Goal: Task Accomplishment & Management: Manage account settings

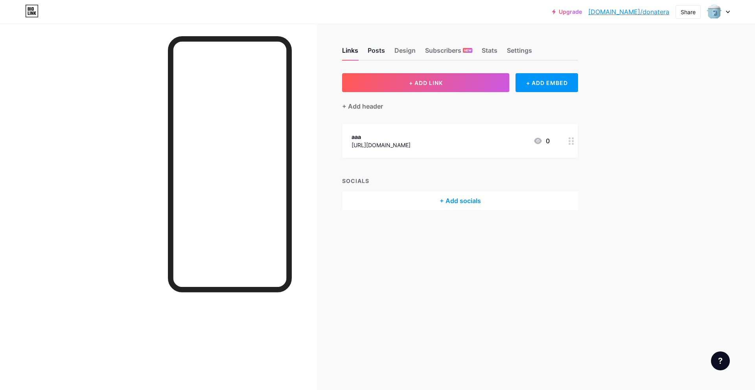
click at [376, 52] on div "Posts" at bounding box center [376, 53] width 17 height 14
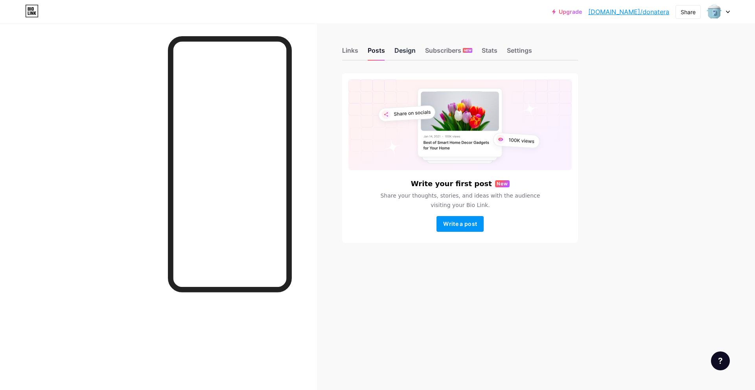
click at [400, 51] on div "Design" at bounding box center [405, 53] width 21 height 14
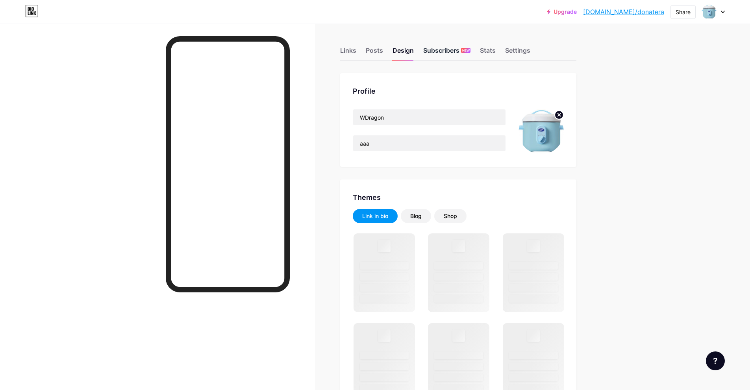
click at [441, 47] on div "Subscribers NEW" at bounding box center [446, 53] width 47 height 14
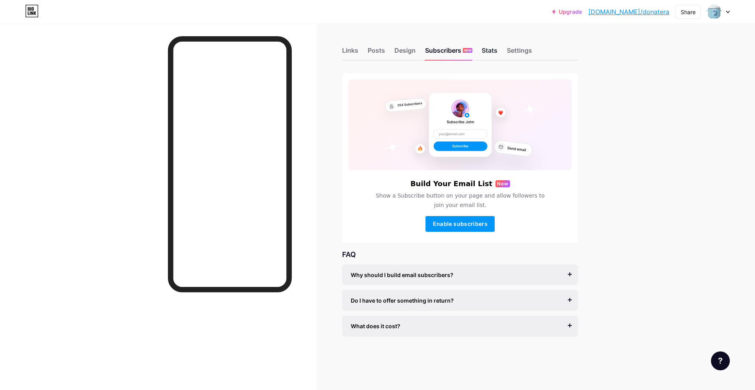
click at [495, 50] on div "Stats" at bounding box center [490, 53] width 16 height 14
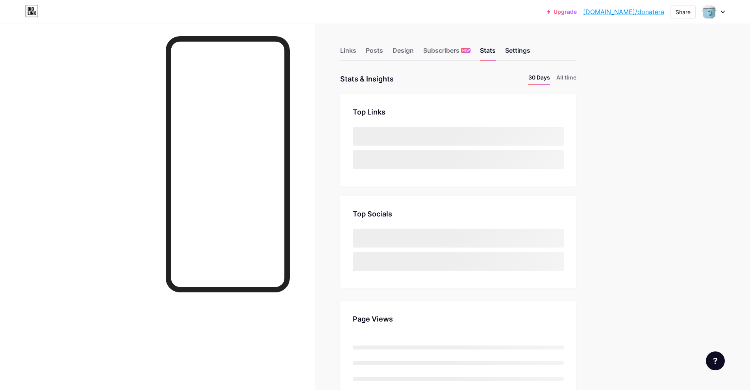
click at [517, 50] on div "Settings" at bounding box center [517, 53] width 25 height 14
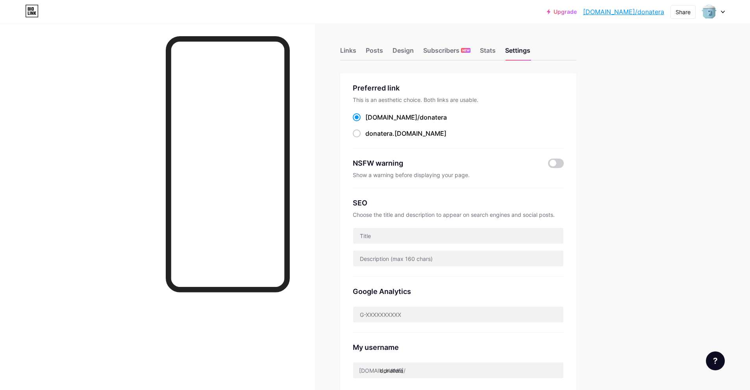
click at [721, 12] on icon at bounding box center [722, 12] width 4 height 3
click at [660, 88] on link "Account settings" at bounding box center [675, 89] width 98 height 21
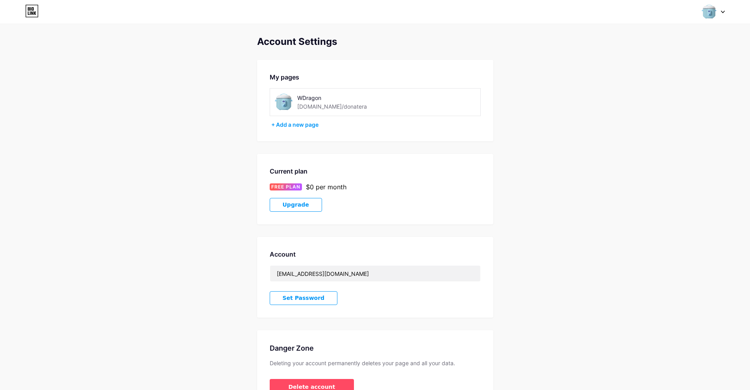
click at [321, 106] on div "[DOMAIN_NAME]/donatera" at bounding box center [332, 106] width 70 height 8
click at [312, 204] on button "Upgrade" at bounding box center [296, 205] width 52 height 14
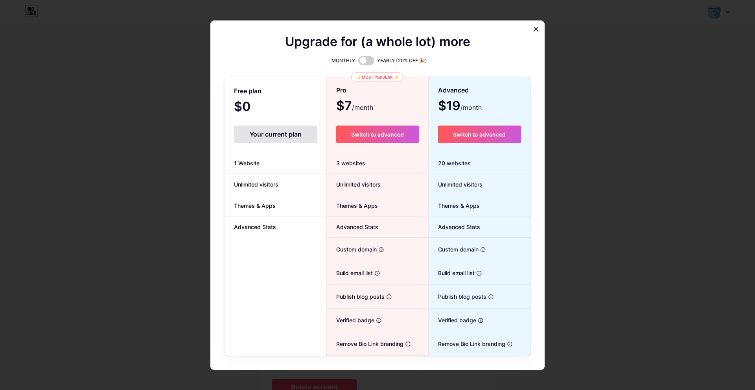
click at [579, 154] on div at bounding box center [377, 195] width 755 height 390
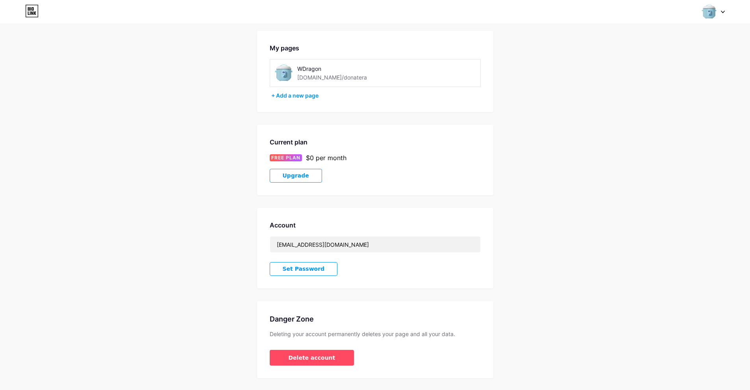
scroll to position [49, 0]
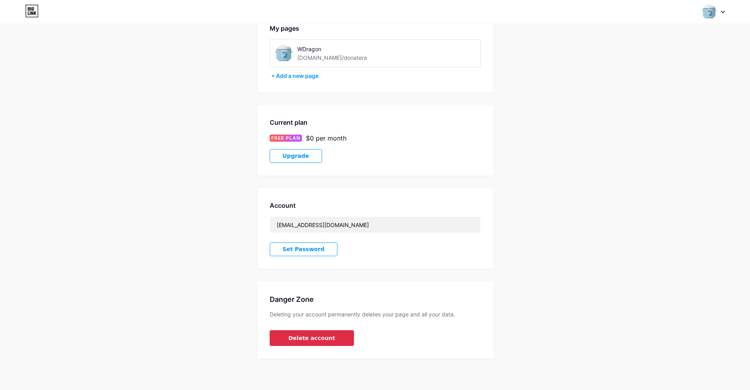
click at [325, 340] on span "Delete account" at bounding box center [311, 338] width 47 height 8
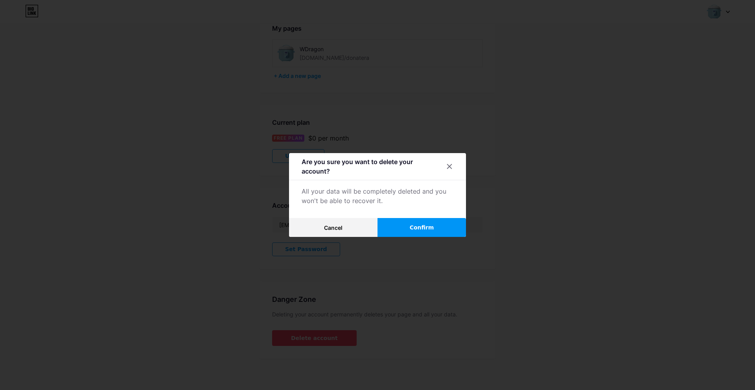
click at [415, 228] on span "Confirm" at bounding box center [422, 227] width 24 height 8
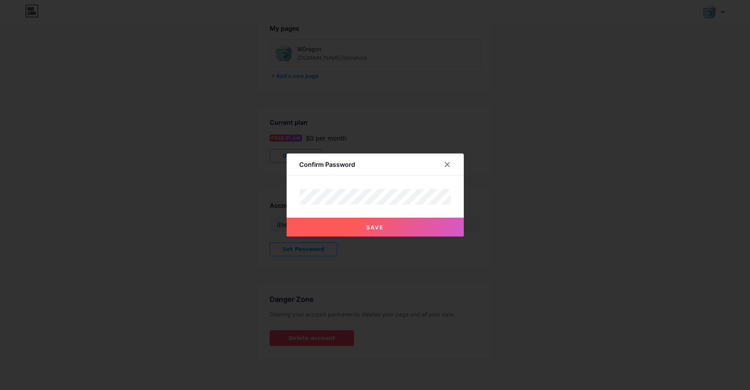
click at [380, 229] on span "Save" at bounding box center [375, 227] width 18 height 7
click at [402, 223] on button "Save" at bounding box center [374, 227] width 177 height 19
click at [374, 232] on button "Save" at bounding box center [374, 227] width 177 height 19
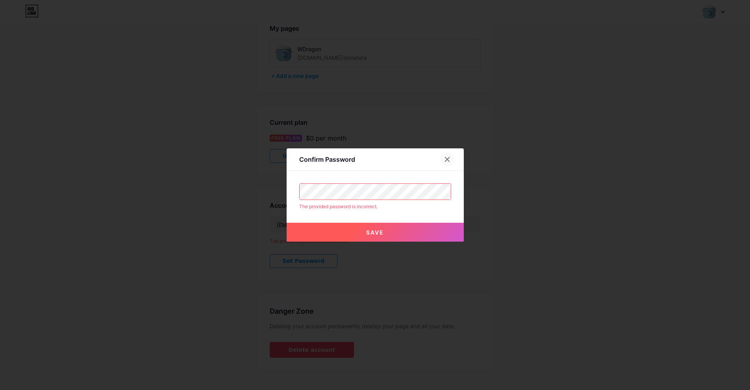
click at [450, 158] on div at bounding box center [447, 159] width 14 height 14
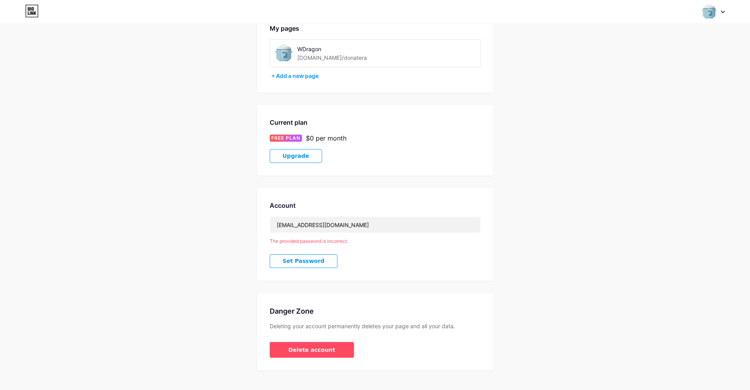
click at [313, 260] on span "Set Password" at bounding box center [304, 261] width 42 height 7
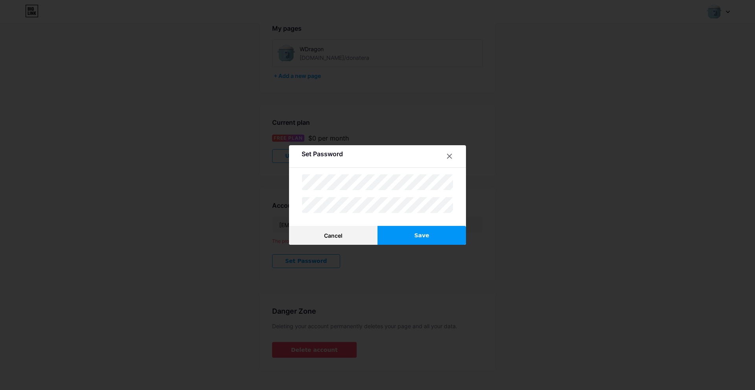
click at [407, 234] on button "Save" at bounding box center [422, 235] width 89 height 19
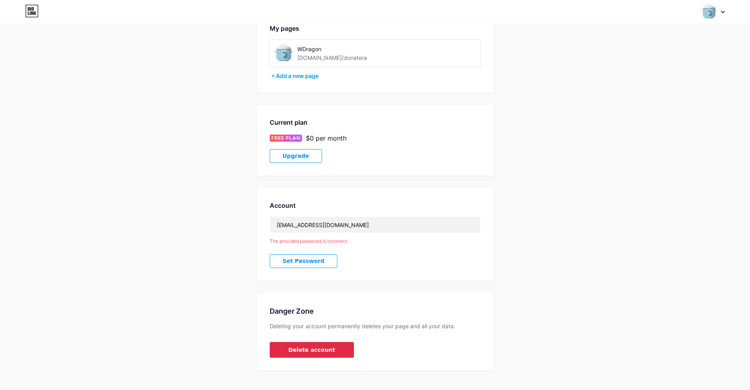
click at [314, 346] on span "Delete account" at bounding box center [311, 350] width 47 height 8
click at [315, 346] on span "Delete account" at bounding box center [311, 350] width 47 height 8
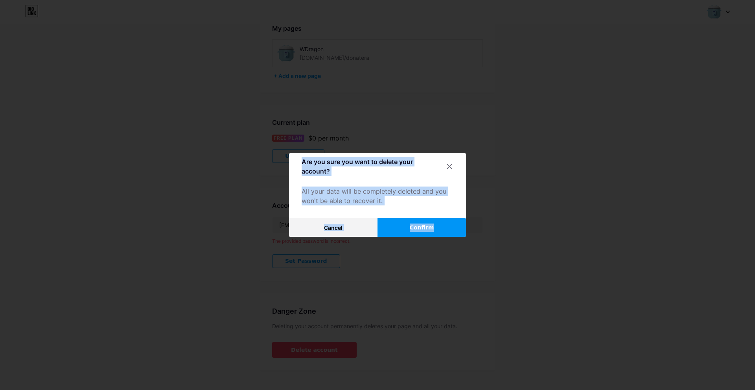
click at [414, 229] on span "Confirm" at bounding box center [422, 227] width 24 height 8
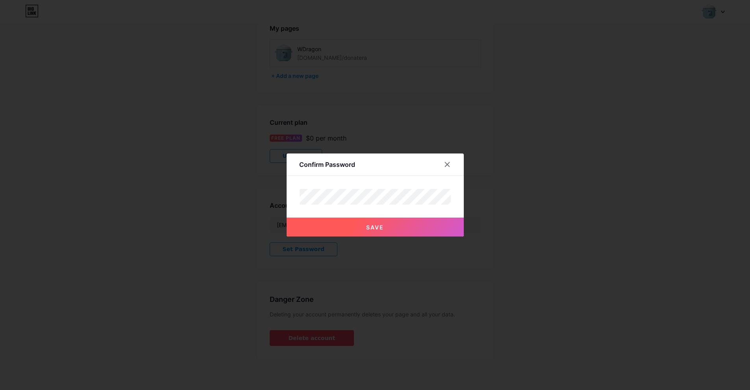
click at [381, 220] on button "Save" at bounding box center [374, 227] width 177 height 19
click at [450, 164] on div at bounding box center [447, 164] width 14 height 14
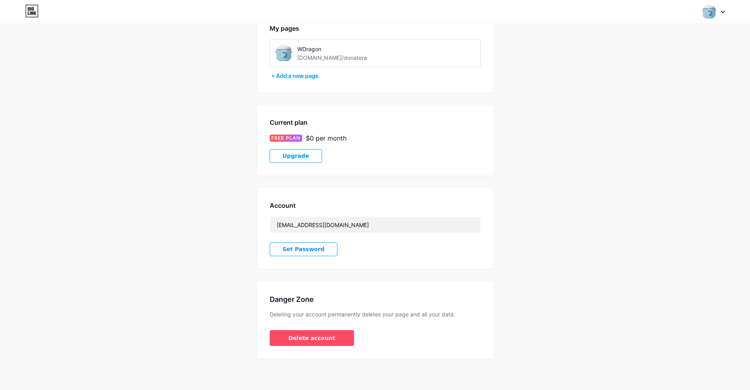
click at [724, 13] on div at bounding box center [713, 12] width 23 height 14
click at [648, 111] on li "Logout" at bounding box center [675, 110] width 98 height 21
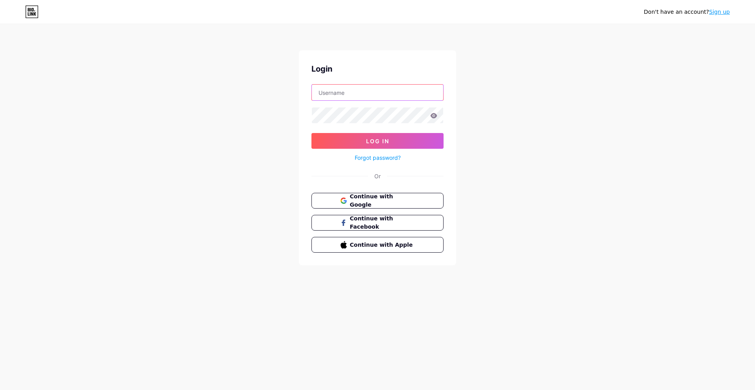
click at [337, 92] on input "text" at bounding box center [377, 93] width 131 height 16
type input "[EMAIL_ADDRESS][DOMAIN_NAME]"
click at [379, 144] on span "Log In" at bounding box center [377, 141] width 23 height 7
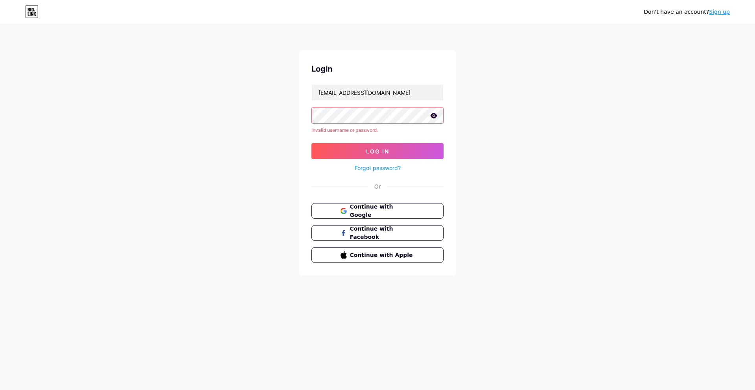
click at [436, 116] on icon at bounding box center [434, 115] width 7 height 5
click at [398, 148] on button "Log In" at bounding box center [378, 151] width 132 height 16
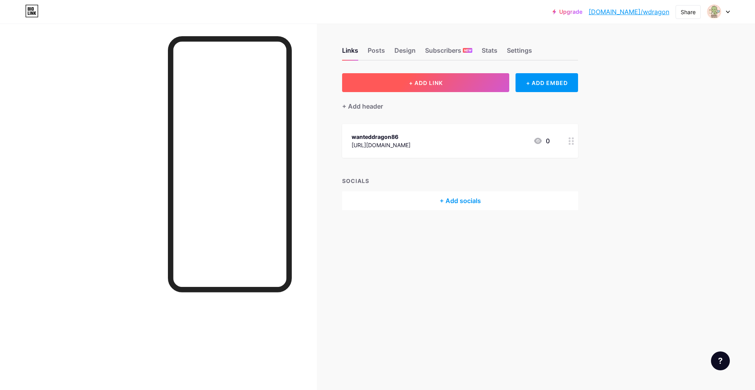
click at [420, 87] on button "+ ADD LINK" at bounding box center [425, 82] width 167 height 19
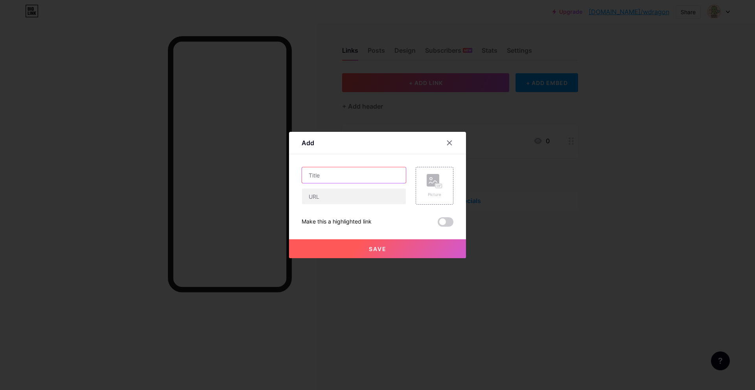
click at [350, 173] on input "text" at bounding box center [354, 175] width 104 height 16
paste input "Edukasi & Materi Anak"
type input "Edukasi & Materi Anak"
click at [369, 194] on input "text" at bounding box center [354, 196] width 104 height 16
click at [375, 251] on span "Save" at bounding box center [378, 249] width 18 height 7
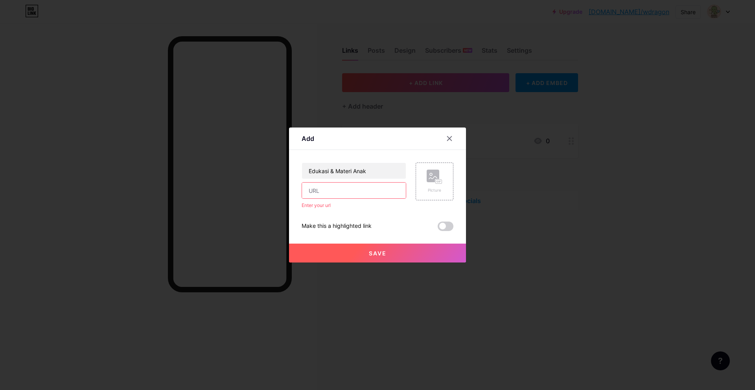
click at [335, 190] on input "text" at bounding box center [354, 191] width 104 height 16
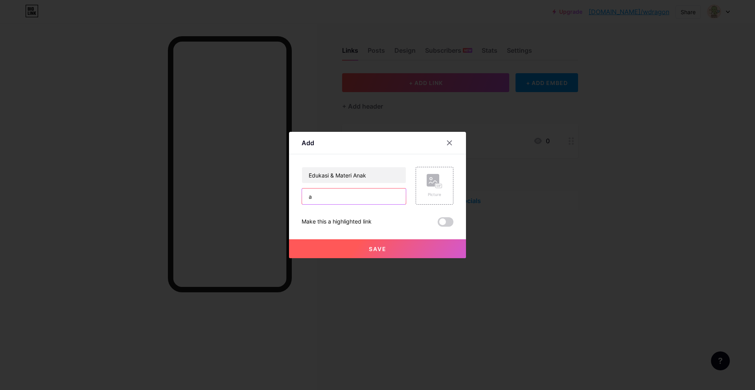
type input "a"
click at [384, 247] on button "Save" at bounding box center [377, 248] width 177 height 19
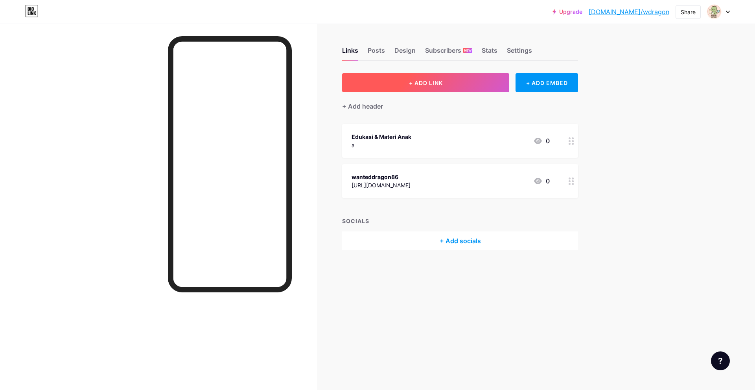
click at [410, 88] on button "+ ADD LINK" at bounding box center [425, 82] width 167 height 19
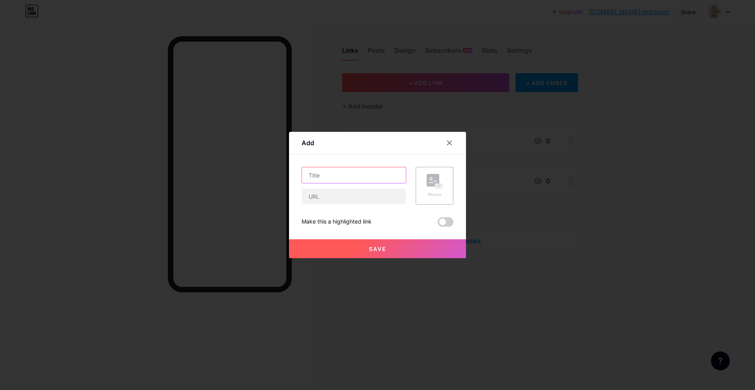
click at [327, 175] on input "text" at bounding box center [354, 175] width 104 height 16
paste input "Edukasi & Materi Anak"
paste input "42.000++ Printable Anak 2024"
type input "42.000++ Printable Anak 2024"
click at [361, 199] on input "text" at bounding box center [354, 196] width 104 height 16
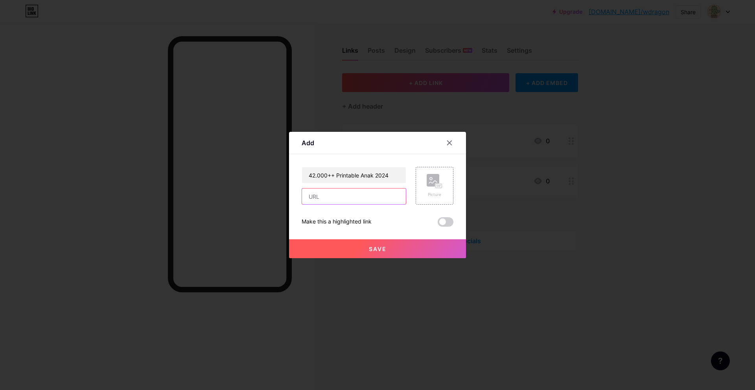
paste input "[URL][DOMAIN_NAME]"
type input "[URL][DOMAIN_NAME]"
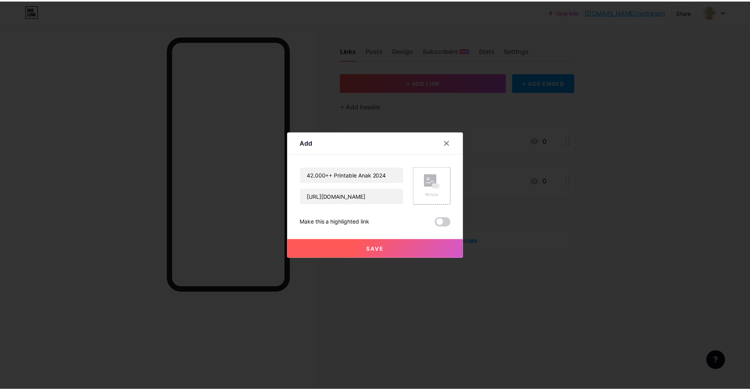
scroll to position [0, 0]
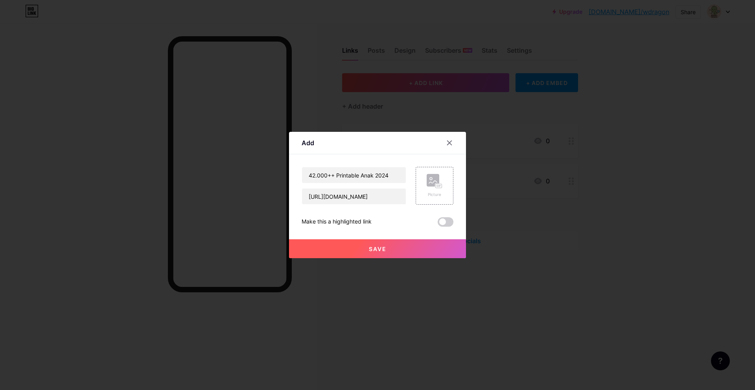
click at [373, 247] on span "Save" at bounding box center [378, 249] width 18 height 7
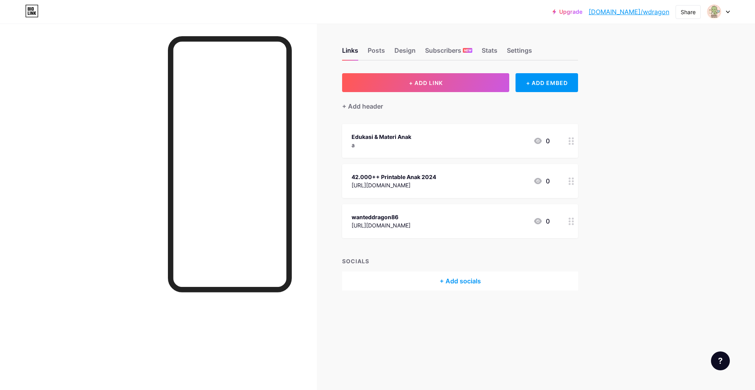
click at [430, 181] on div "[URL][DOMAIN_NAME]" at bounding box center [394, 185] width 85 height 8
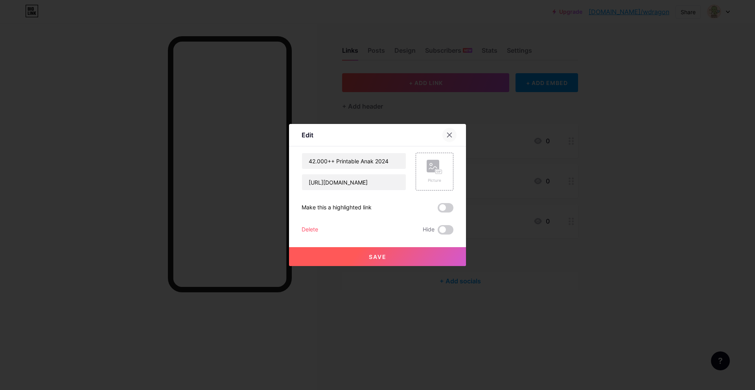
click at [447, 132] on icon at bounding box center [450, 135] width 6 height 6
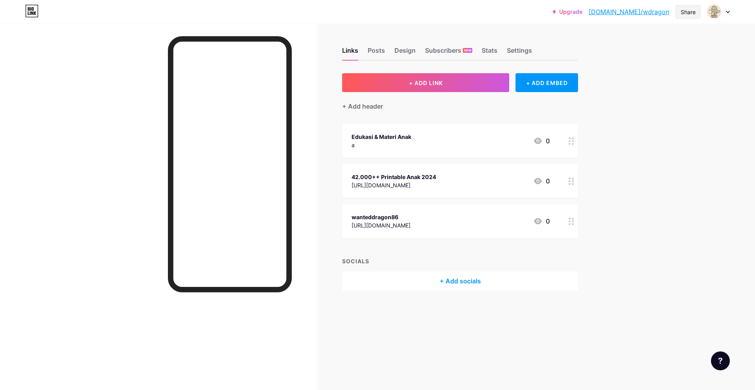
click at [689, 13] on div "Share" at bounding box center [688, 12] width 15 height 8
click at [632, 37] on div "Copy link" at bounding box center [623, 40] width 29 height 9
click at [378, 51] on div "Posts" at bounding box center [376, 53] width 17 height 14
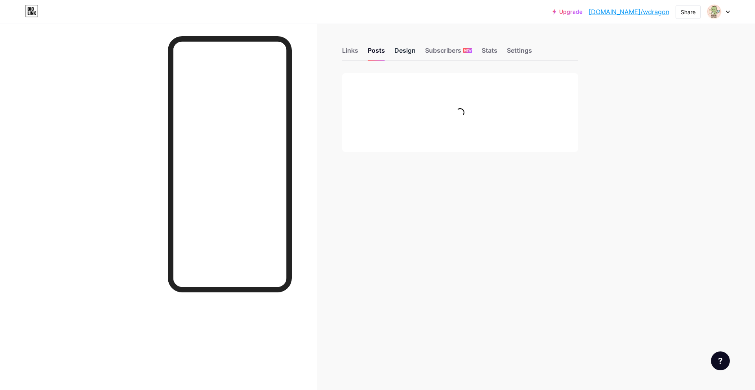
click at [399, 51] on div "Design" at bounding box center [405, 53] width 21 height 14
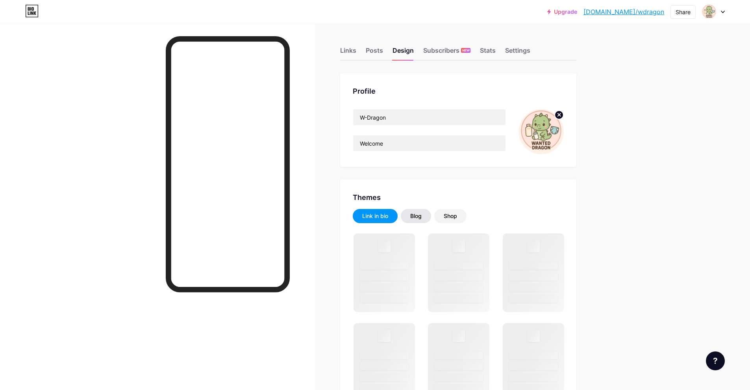
click at [416, 217] on div "Blog" at bounding box center [415, 216] width 11 height 8
click at [454, 214] on div "Shop" at bounding box center [449, 216] width 13 height 8
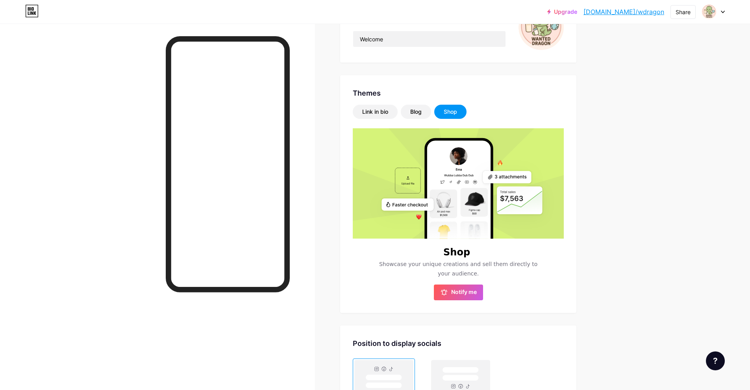
scroll to position [118, 0]
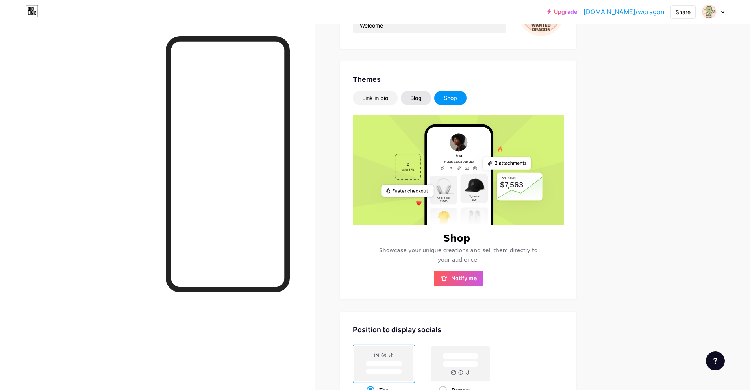
click at [421, 100] on div "Blog" at bounding box center [415, 98] width 11 height 8
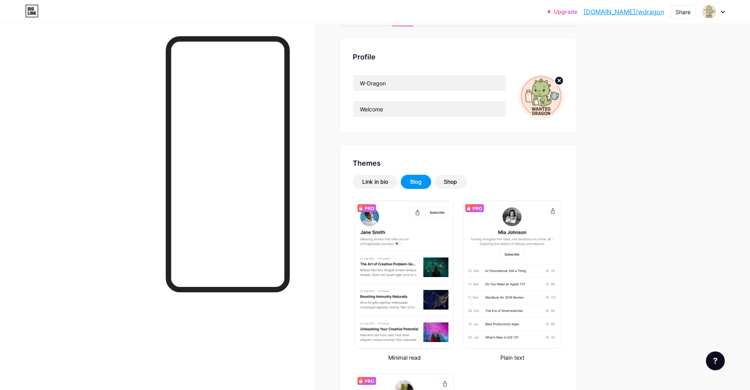
scroll to position [0, 0]
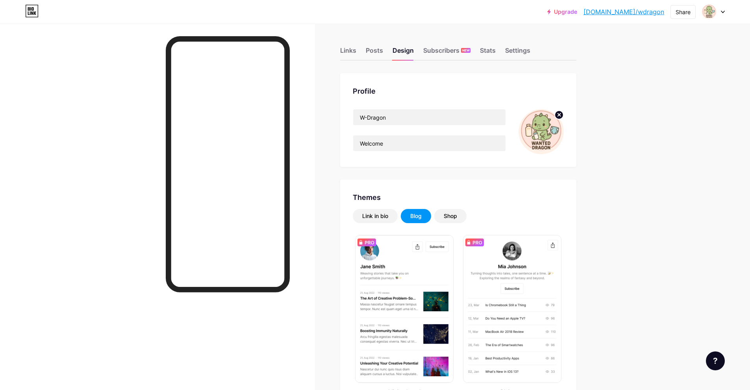
click at [453, 217] on div "Shop" at bounding box center [449, 216] width 13 height 8
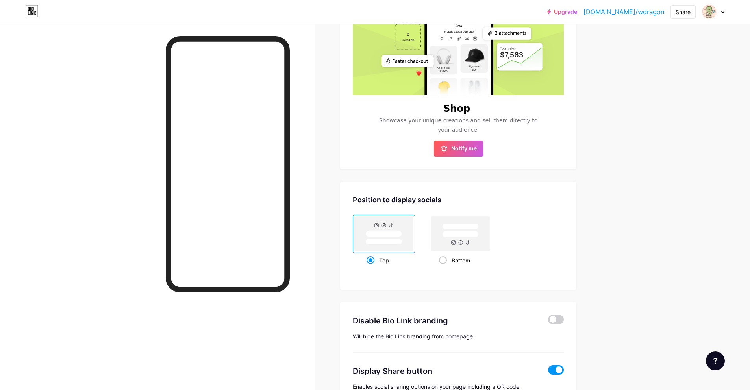
scroll to position [182, 0]
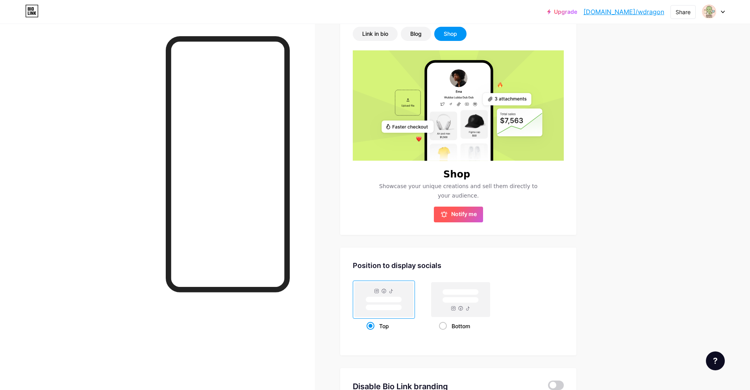
click at [465, 211] on span "Notify me" at bounding box center [464, 215] width 26 height 8
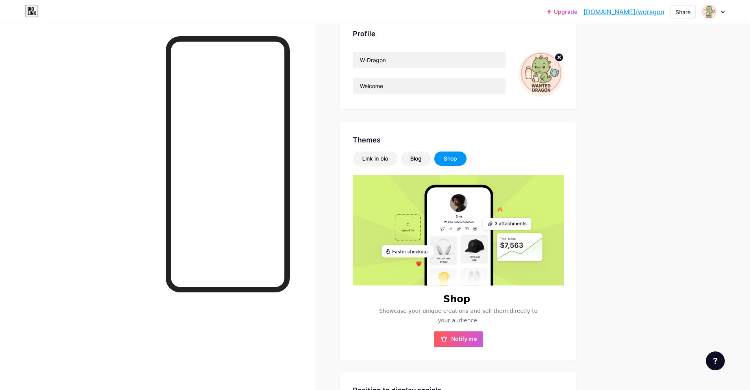
scroll to position [0, 0]
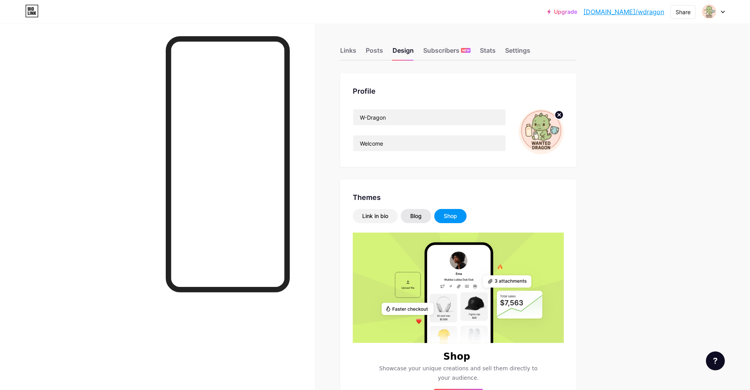
click at [425, 214] on div "Blog" at bounding box center [416, 216] width 30 height 14
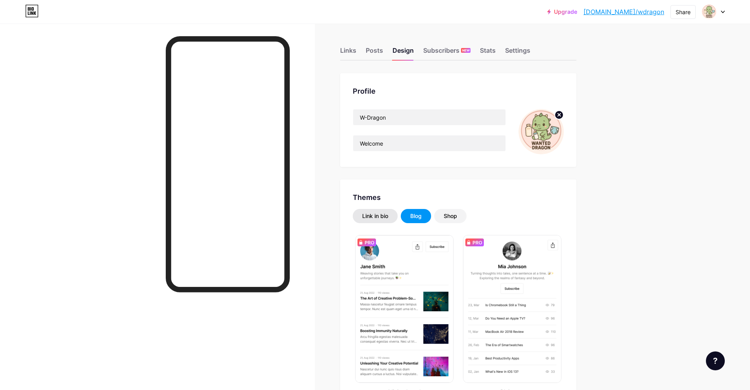
click at [388, 212] on div "Link in bio" at bounding box center [375, 216] width 26 height 8
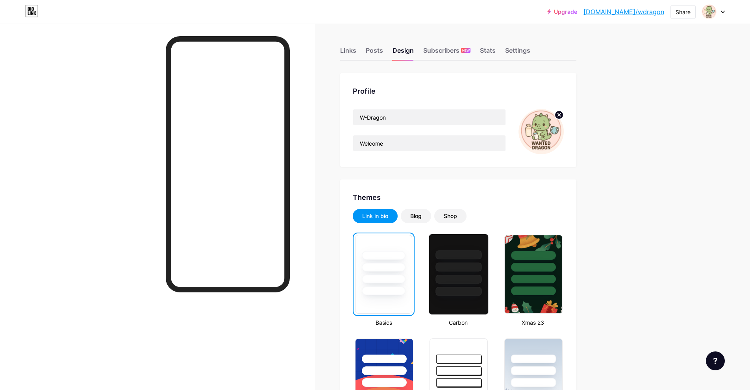
click at [482, 279] on div at bounding box center [459, 279] width 46 height 9
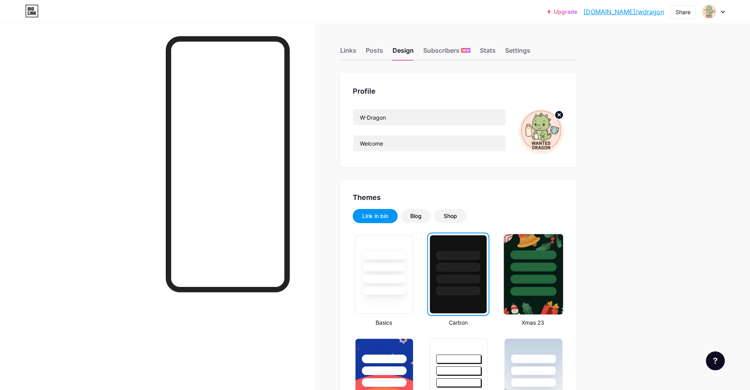
click at [547, 277] on div at bounding box center [533, 279] width 46 height 9
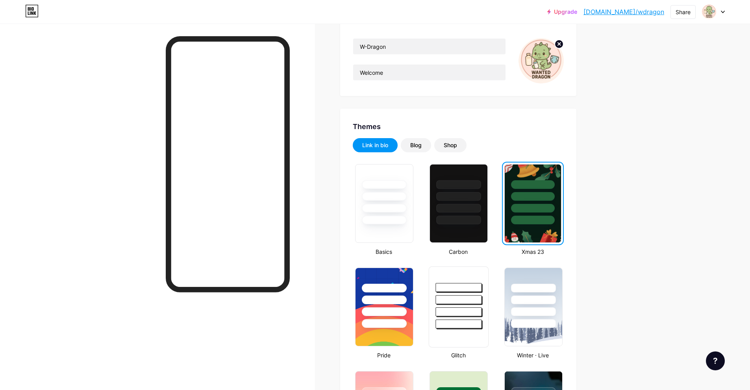
scroll to position [79, 0]
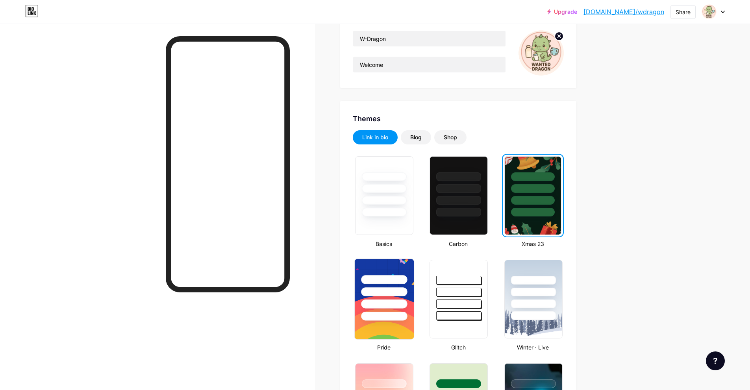
click at [396, 293] on div at bounding box center [384, 291] width 46 height 9
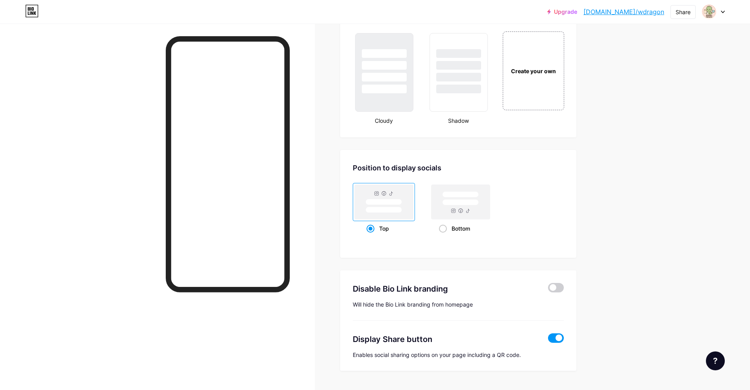
scroll to position [947, 0]
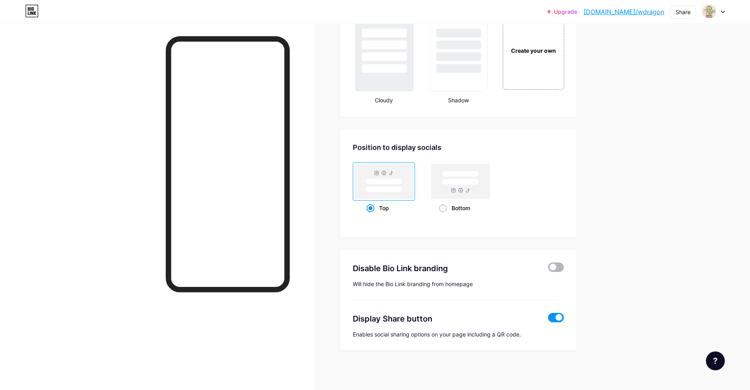
click at [561, 268] on span at bounding box center [556, 266] width 16 height 9
click at [548, 269] on input "checkbox" at bounding box center [548, 269] width 0 height 0
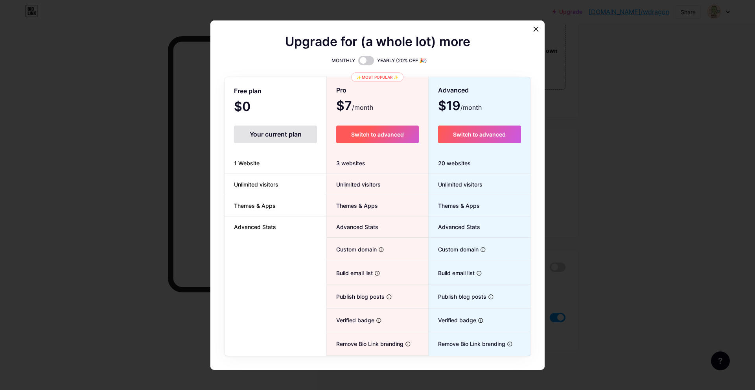
click at [368, 138] on button "Switch to advanced" at bounding box center [377, 135] width 82 height 18
click at [78, 66] on div at bounding box center [377, 195] width 755 height 390
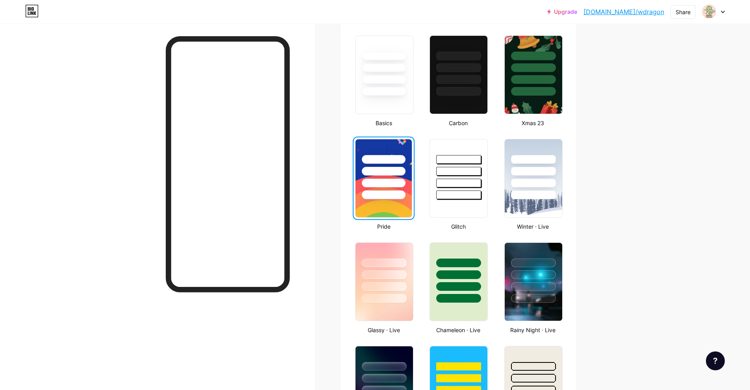
scroll to position [199, 0]
click at [472, 178] on div at bounding box center [458, 169] width 59 height 62
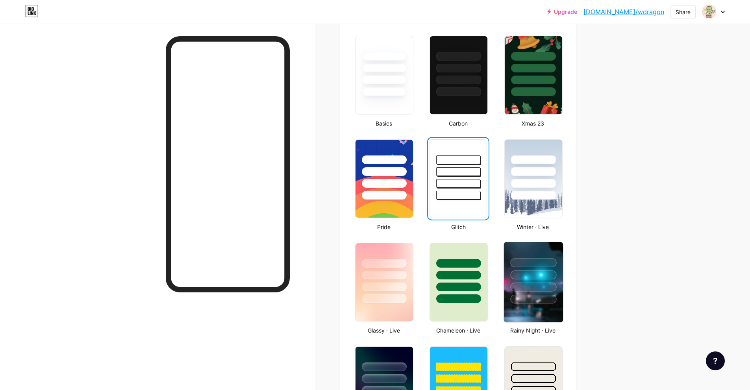
click at [542, 267] on div at bounding box center [533, 262] width 46 height 9
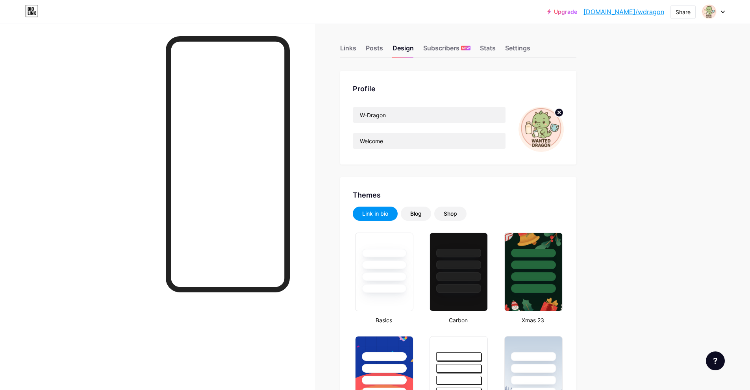
scroll to position [0, 0]
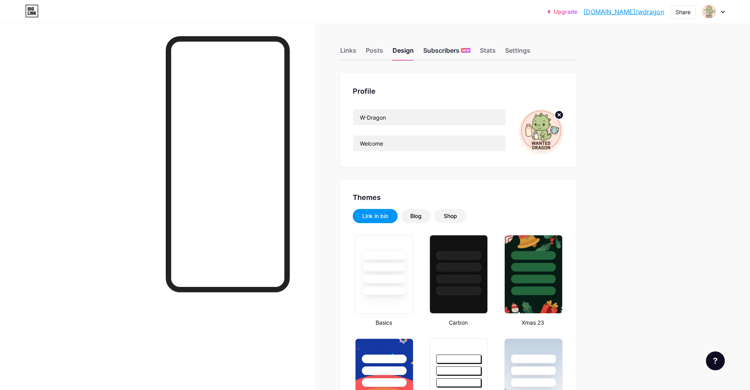
click at [443, 49] on div "Subscribers NEW" at bounding box center [446, 53] width 47 height 14
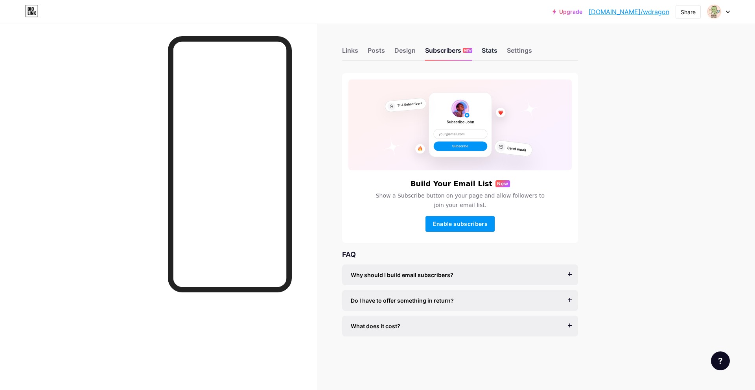
click at [486, 50] on div "Stats" at bounding box center [490, 53] width 16 height 14
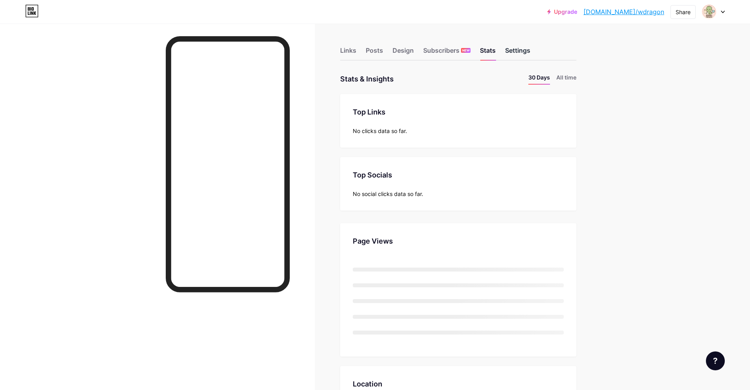
click at [524, 50] on div "Settings" at bounding box center [517, 53] width 25 height 14
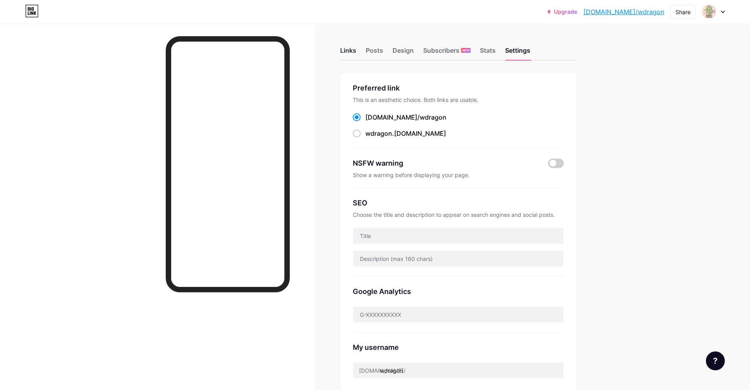
click at [352, 52] on div "Links" at bounding box center [348, 53] width 16 height 14
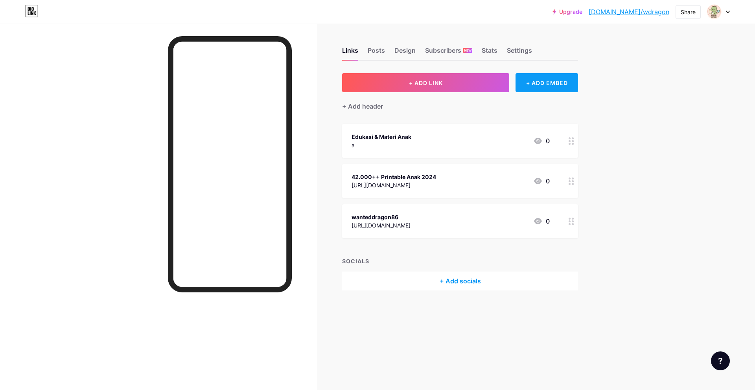
click at [557, 86] on div "+ ADD EMBED" at bounding box center [547, 82] width 63 height 19
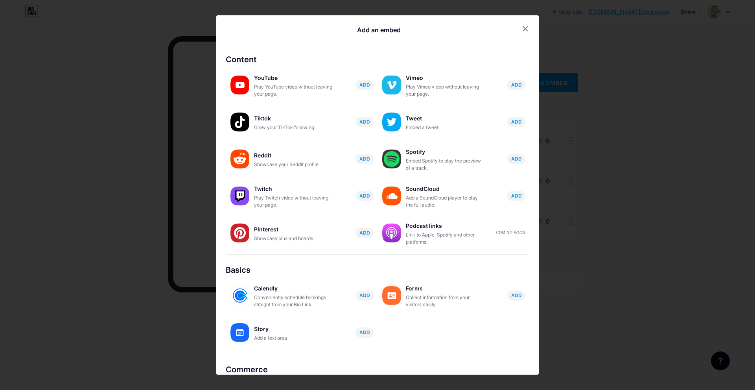
scroll to position [41, 0]
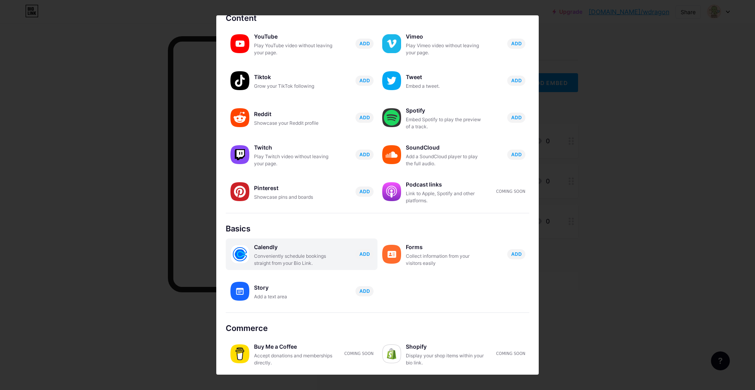
click at [281, 258] on div "Conveniently schedule bookings straight from your Bio Link." at bounding box center [293, 260] width 79 height 14
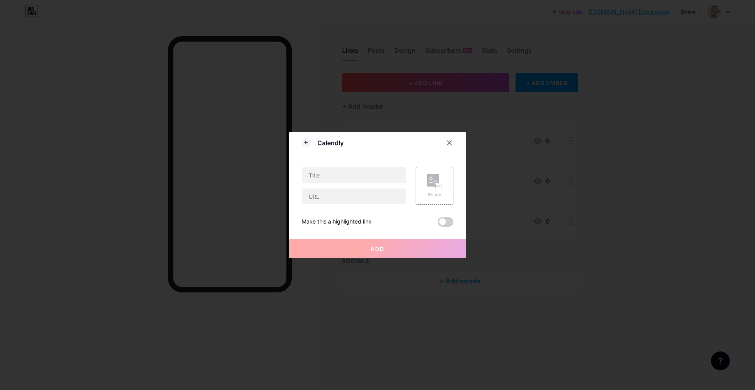
click at [281, 258] on div at bounding box center [377, 195] width 755 height 390
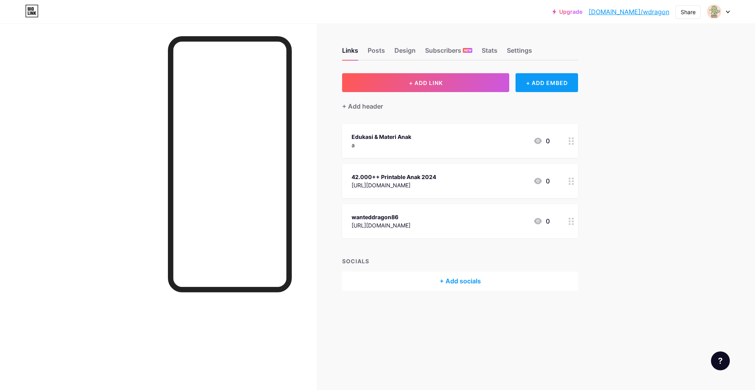
click at [545, 85] on div "+ ADD EMBED" at bounding box center [547, 82] width 63 height 19
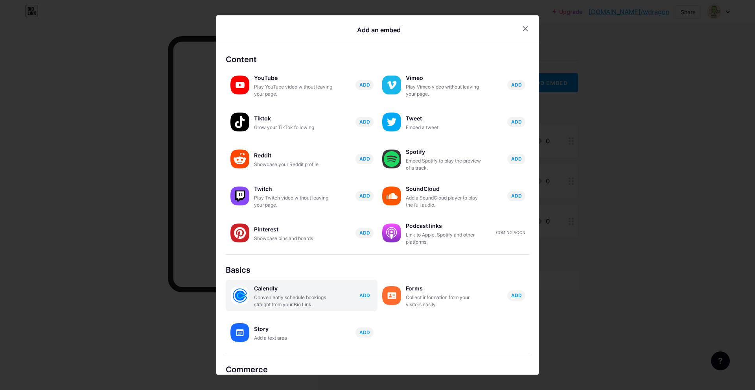
click at [361, 295] on span "ADD" at bounding box center [365, 295] width 11 height 7
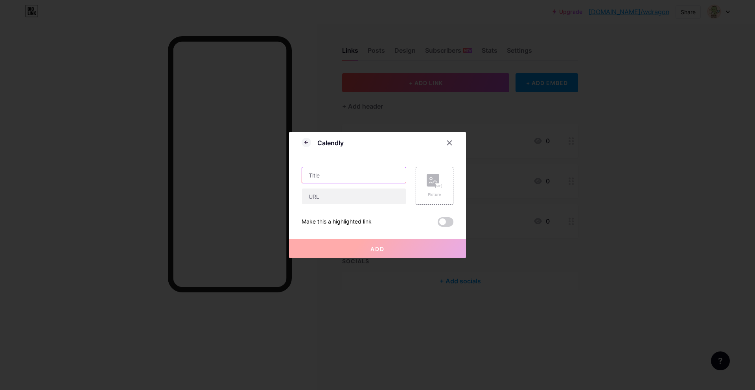
click at [342, 177] on input "text" at bounding box center [354, 175] width 104 height 16
type input "adsas"
click at [347, 197] on input "text" at bounding box center [354, 196] width 104 height 16
paste input "[URL][DOMAIN_NAME]"
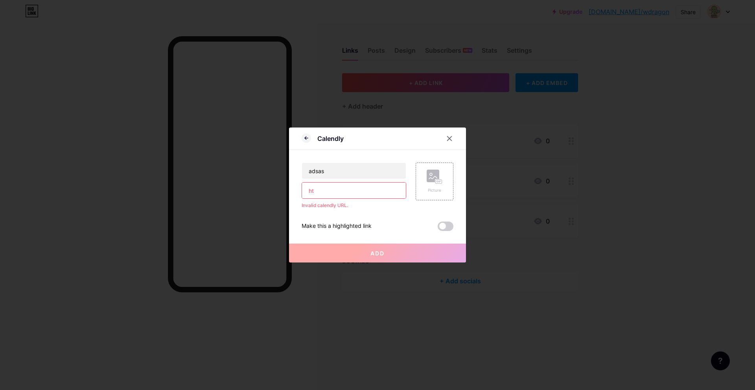
type input "h"
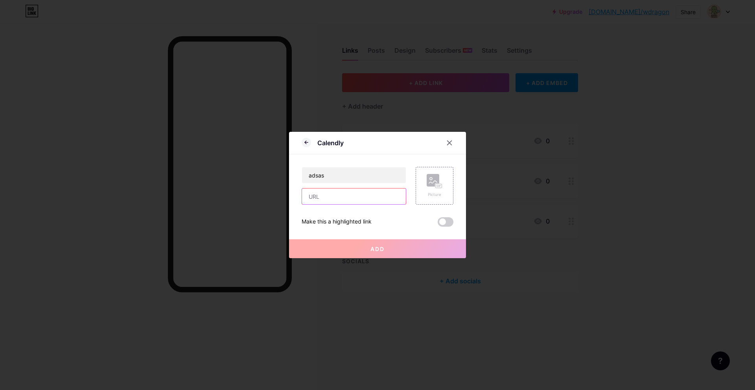
paste input "[URL][DOMAIN_NAME]"
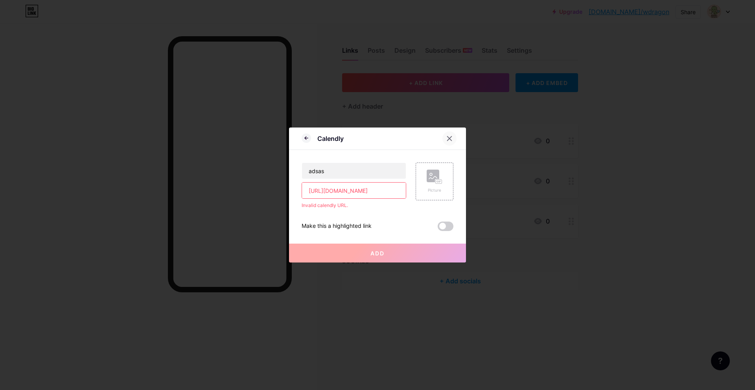
type input "[URL][DOMAIN_NAME]"
click at [449, 138] on icon at bounding box center [450, 138] width 6 height 6
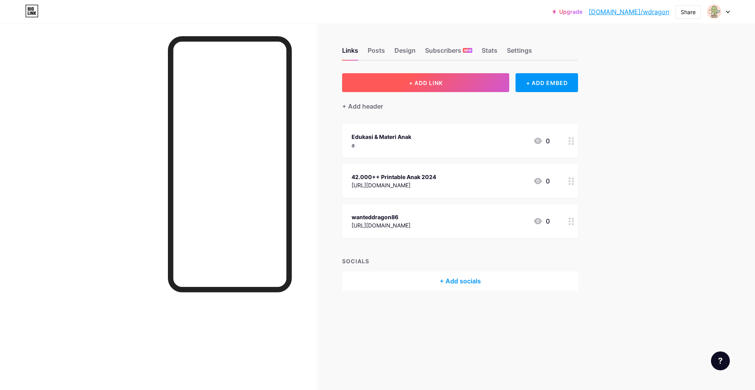
click at [461, 89] on button "+ ADD LINK" at bounding box center [425, 82] width 167 height 19
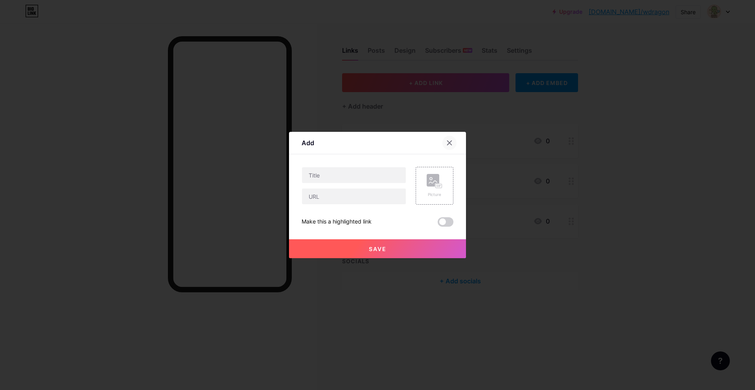
click at [447, 144] on icon at bounding box center [450, 143] width 6 height 6
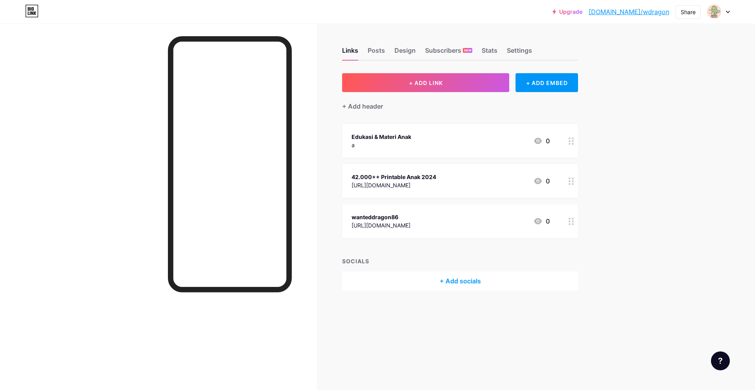
click at [436, 181] on div "[URL][DOMAIN_NAME]" at bounding box center [394, 185] width 85 height 8
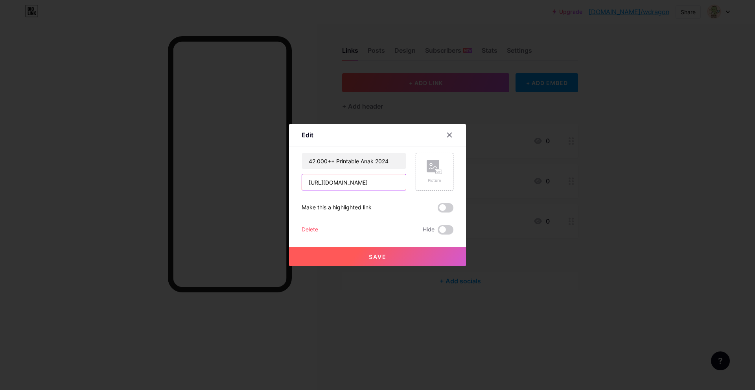
click at [382, 185] on input "[URL][DOMAIN_NAME]" at bounding box center [354, 182] width 104 height 16
paste input "qu1jex79xc"
type input "[URL][DOMAIN_NAME]"
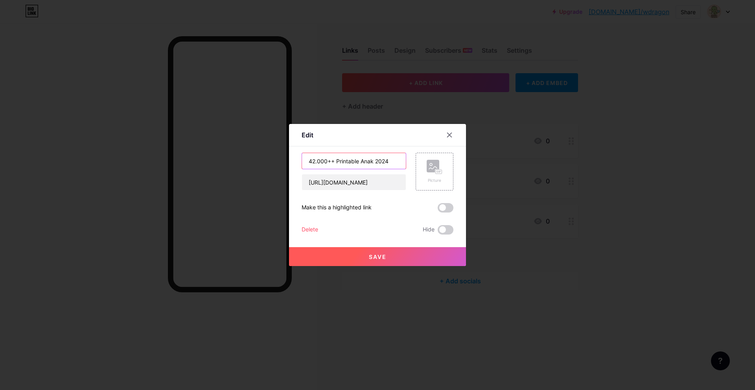
click at [362, 163] on input "42.000++ Printable Anak 2024" at bounding box center [354, 161] width 104 height 16
paste input "Education Resources v2 - 95.000++ Printable Anak LISENSI MRR & PLR"
type input "Education Resources v2 - 95.000++ Printable Anak LISENSI MRR & PLR"
click at [382, 253] on button "Save" at bounding box center [377, 256] width 177 height 19
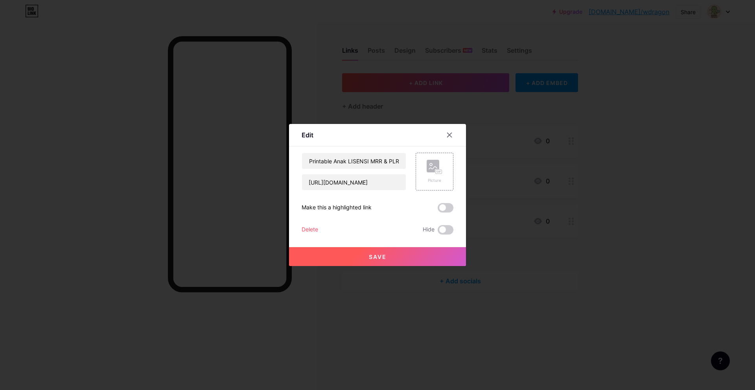
scroll to position [0, 0]
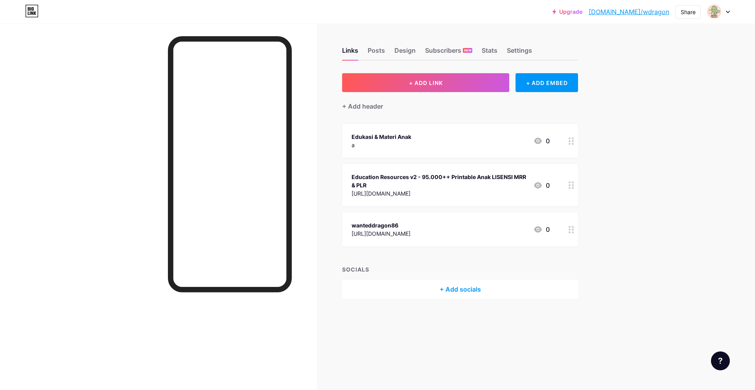
click at [642, 12] on link "[DOMAIN_NAME]/wdragon" at bounding box center [629, 11] width 81 height 9
click at [570, 192] on div at bounding box center [571, 185] width 13 height 42
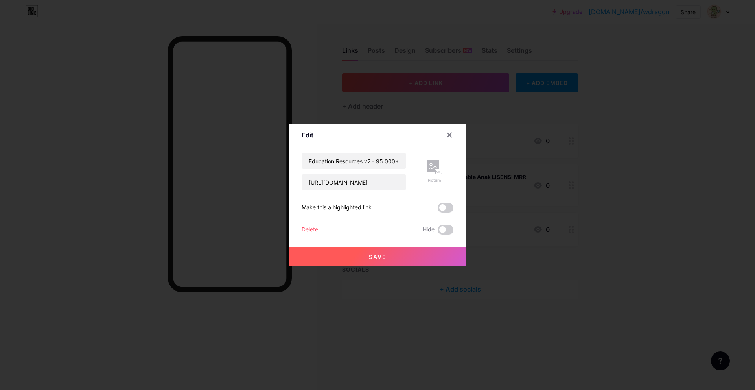
click at [433, 165] on rect at bounding box center [433, 166] width 13 height 13
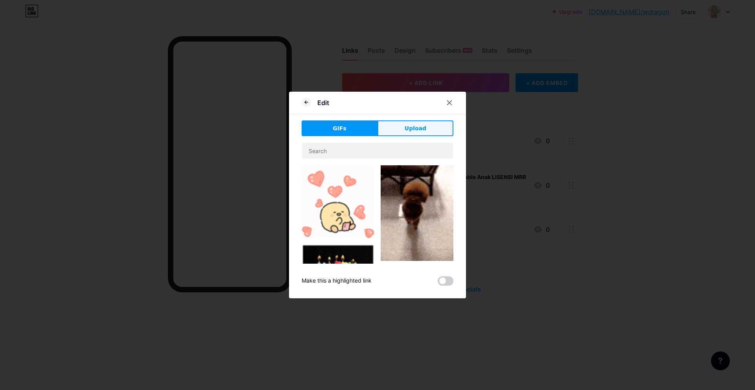
click at [411, 127] on span "Upload" at bounding box center [416, 128] width 22 height 8
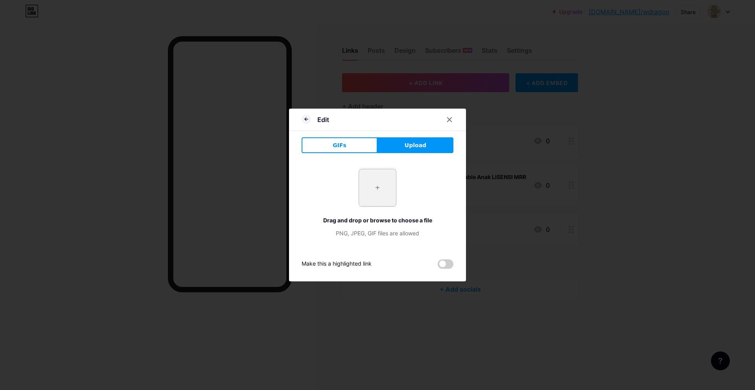
click at [385, 189] on input "file" at bounding box center [377, 187] width 37 height 37
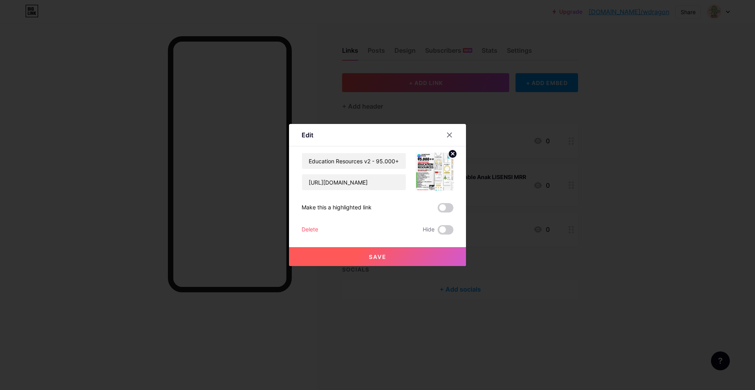
click at [388, 260] on button "Save" at bounding box center [377, 256] width 177 height 19
